Goal: Task Accomplishment & Management: Manage account settings

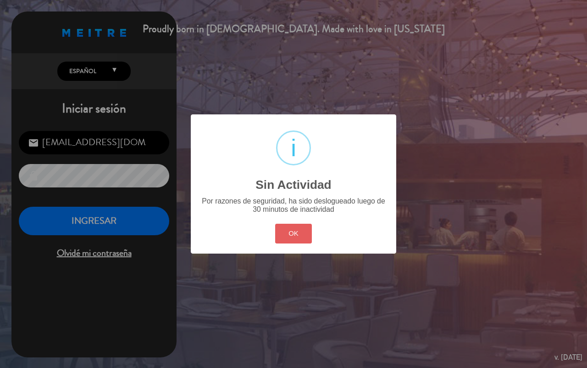
click at [303, 232] on button "OK" at bounding box center [293, 233] width 37 height 20
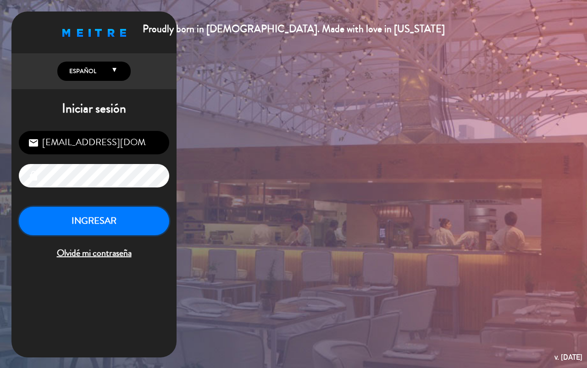
click at [134, 207] on button "INGRESAR" at bounding box center [94, 220] width 151 height 29
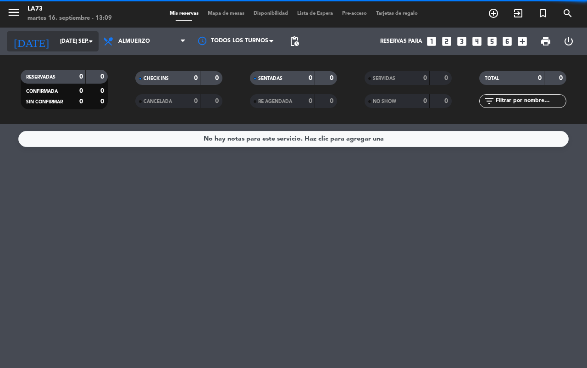
click at [90, 39] on icon "arrow_drop_down" at bounding box center [90, 41] width 11 height 11
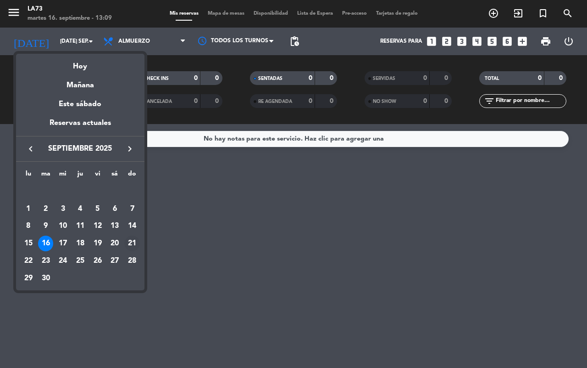
click at [132, 245] on div "21" at bounding box center [132, 243] width 16 height 16
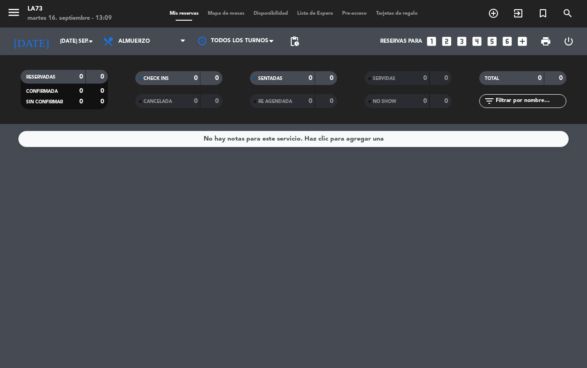
type input "dom. [DATE]"
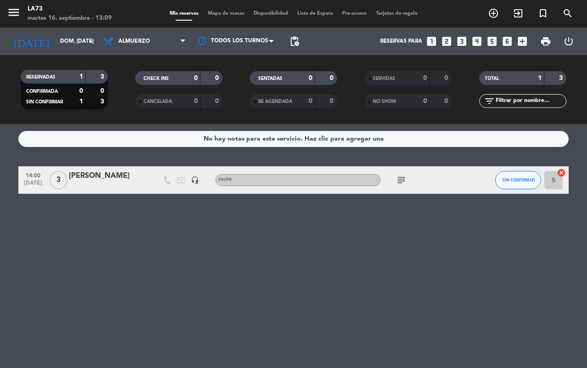
click at [106, 170] on div "[PERSON_NAME]" at bounding box center [108, 176] width 78 height 12
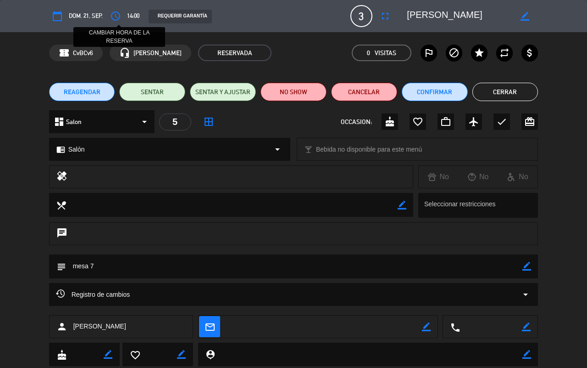
click at [119, 18] on icon "access_time" at bounding box center [115, 16] width 11 height 11
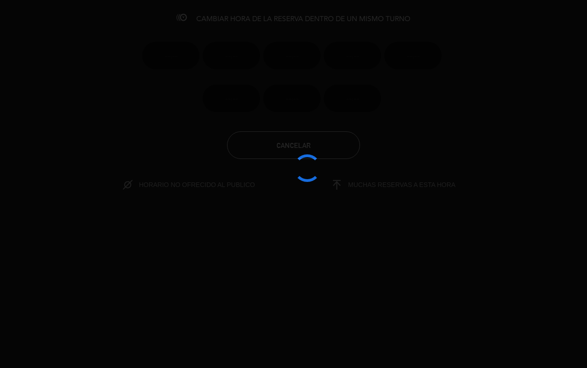
click at [119, 18] on div at bounding box center [293, 184] width 587 height 368
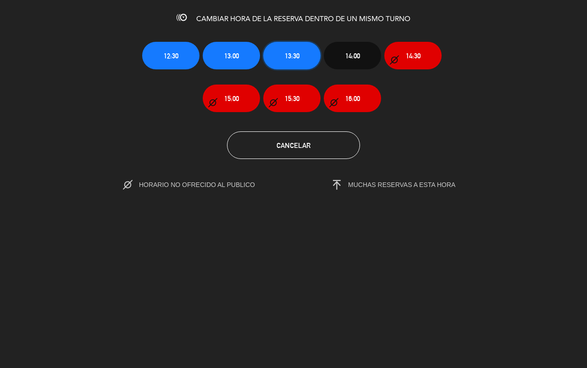
click at [287, 49] on button "13:30" at bounding box center [291, 56] width 57 height 28
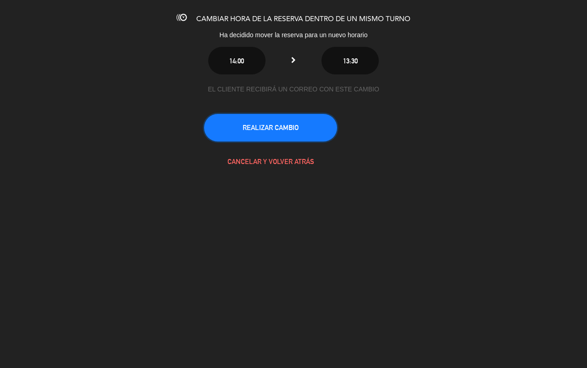
click at [289, 132] on button "REALIZAR CAMBIO" at bounding box center [270, 128] width 133 height 28
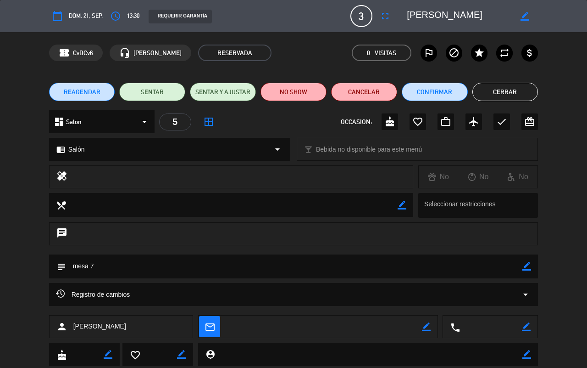
click at [522, 92] on button "Cerrar" at bounding box center [506, 92] width 66 height 18
